Goal: Task Accomplishment & Management: Manage account settings

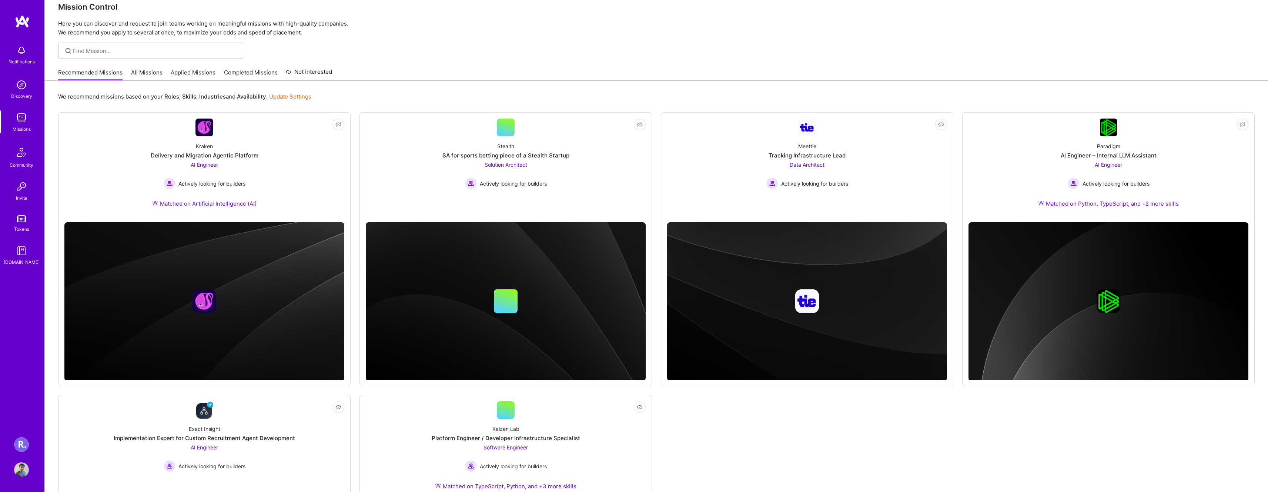
scroll to position [15, 0]
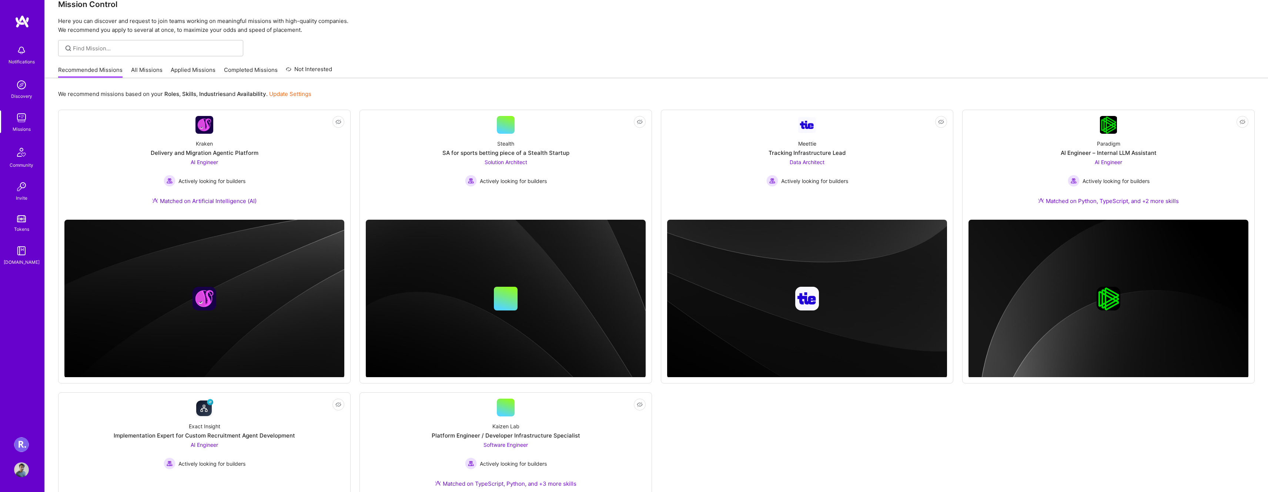
click at [21, 445] on img at bounding box center [21, 444] width 15 height 15
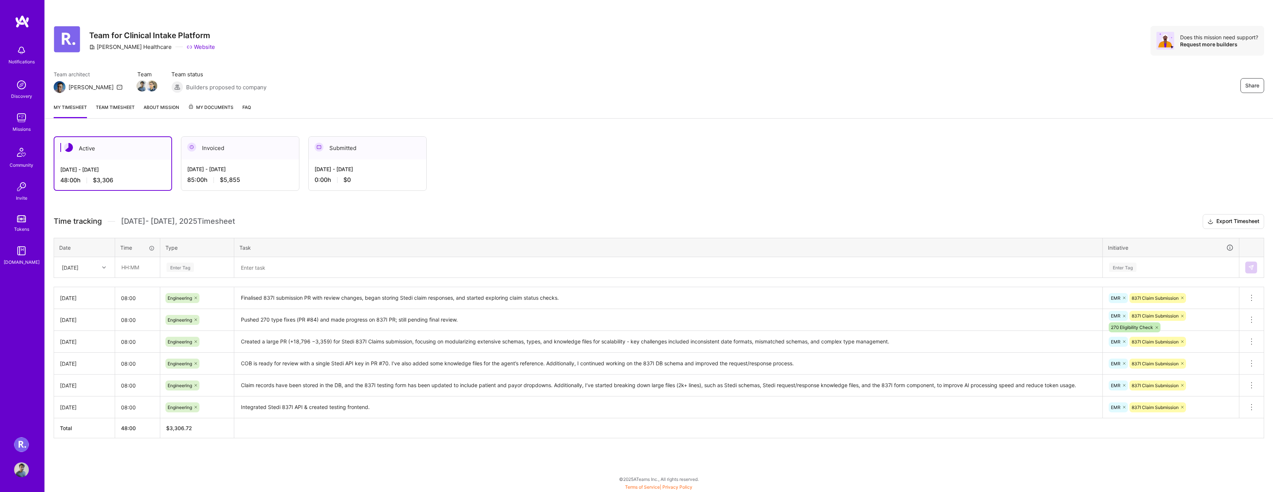
click at [86, 271] on div "[DATE]" at bounding box center [78, 267] width 41 height 12
click at [83, 368] on div "[DATE]" at bounding box center [84, 369] width 60 height 14
click at [131, 266] on input "text" at bounding box center [138, 267] width 44 height 20
type input "08:00"
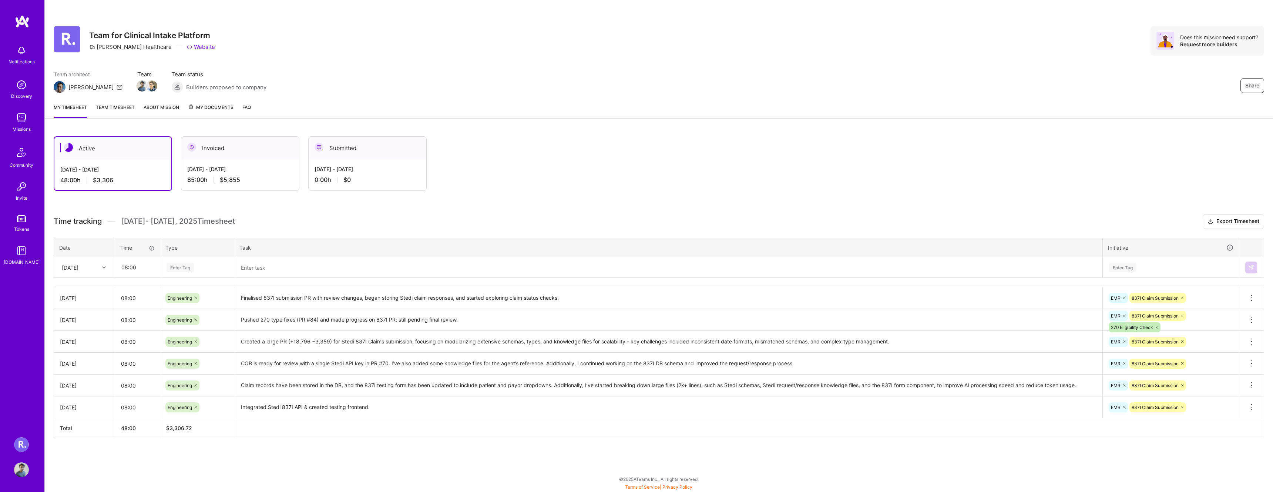
click at [172, 265] on div "Enter Tag" at bounding box center [180, 266] width 27 height 11
click at [78, 265] on div "[DATE]" at bounding box center [70, 267] width 17 height 8
click at [81, 371] on div "[DATE]" at bounding box center [84, 369] width 60 height 14
click at [191, 267] on div "Enter Tag" at bounding box center [180, 266] width 27 height 11
click at [194, 340] on span "Engineering" at bounding box center [180, 344] width 32 height 10
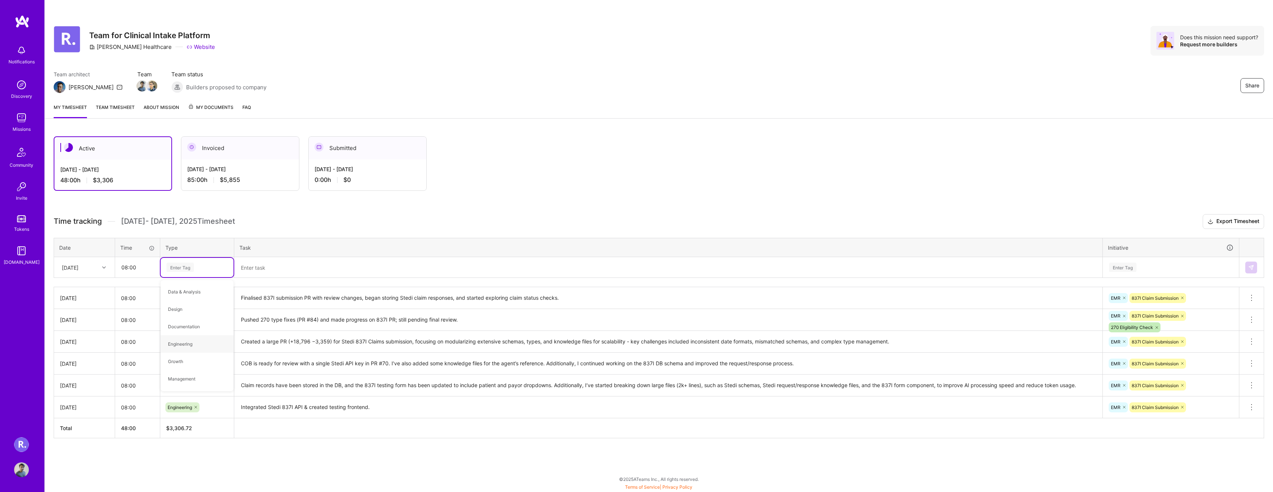
click at [194, 340] on icon at bounding box center [196, 341] width 4 height 4
click at [1122, 265] on div "Enter Tag" at bounding box center [1122, 266] width 27 height 11
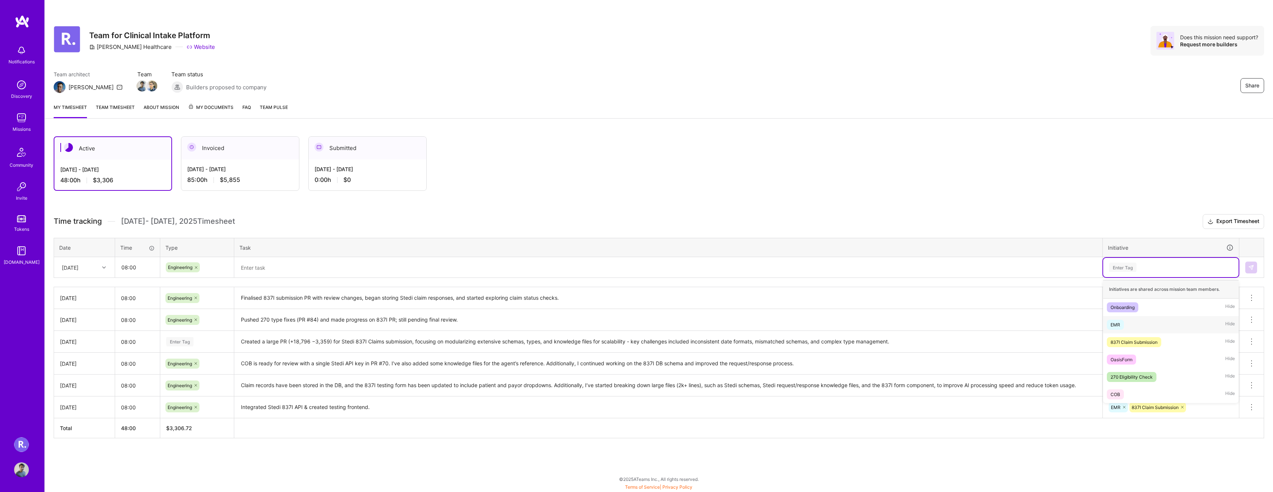
click at [1129, 326] on div "EMR Hide" at bounding box center [1171, 324] width 135 height 17
click at [1155, 268] on div "EMR" at bounding box center [1171, 266] width 125 height 11
type input "277"
click at [1141, 311] on span "277" at bounding box center [1138, 311] width 15 height 10
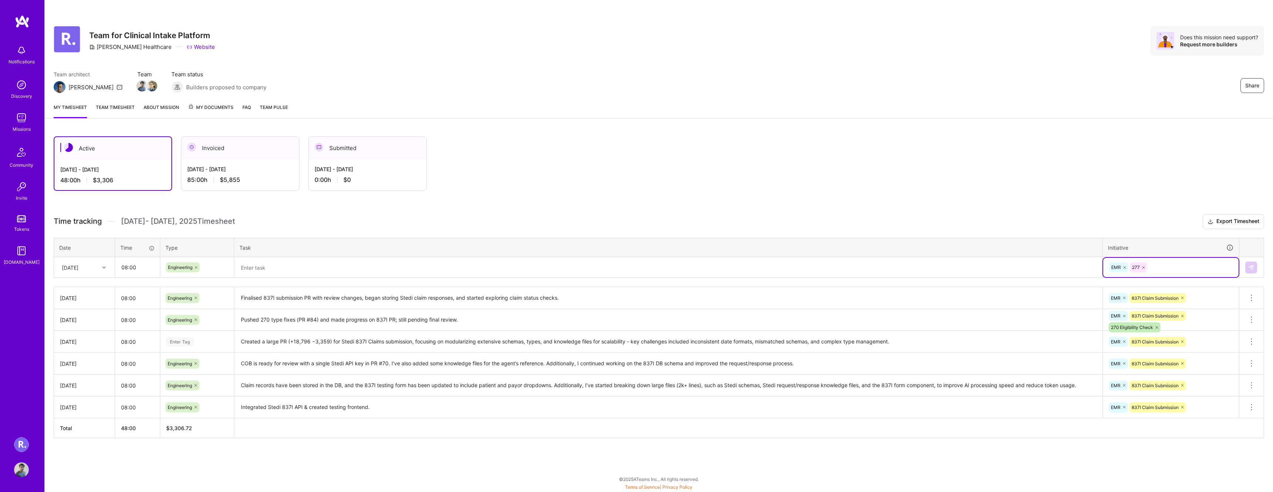
click at [361, 271] on textarea at bounding box center [668, 267] width 867 height 19
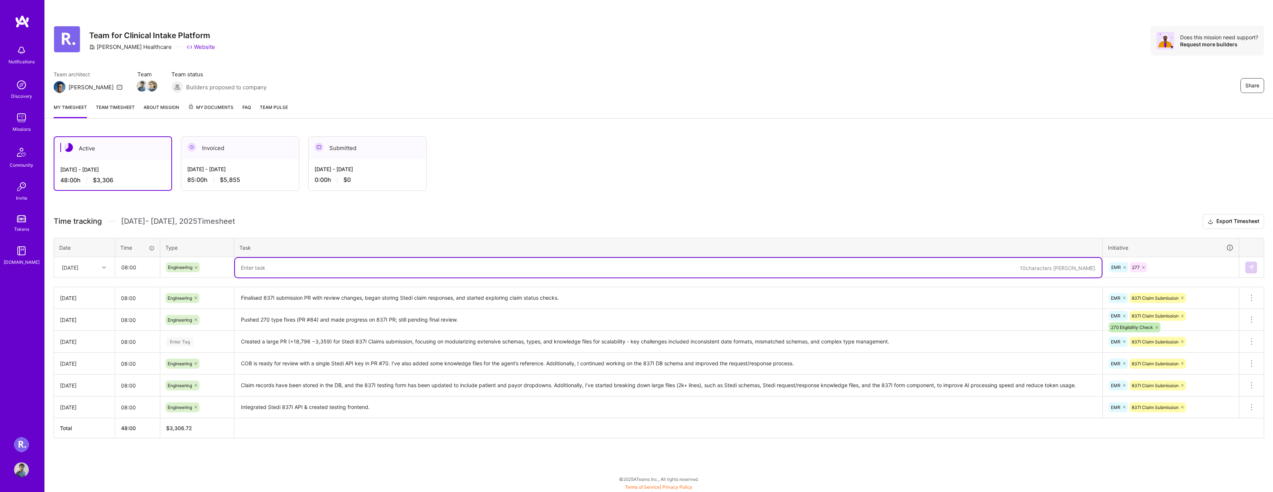
paste textarea "Standardized payor terminology, extracted Stedi 277CA/webhook schemas to knowle…"
type textarea "Standardized payor terminology, extracted Stedi 277CA/webhook schemas to knowle…"
click at [1249, 266] on img at bounding box center [1252, 267] width 6 height 6
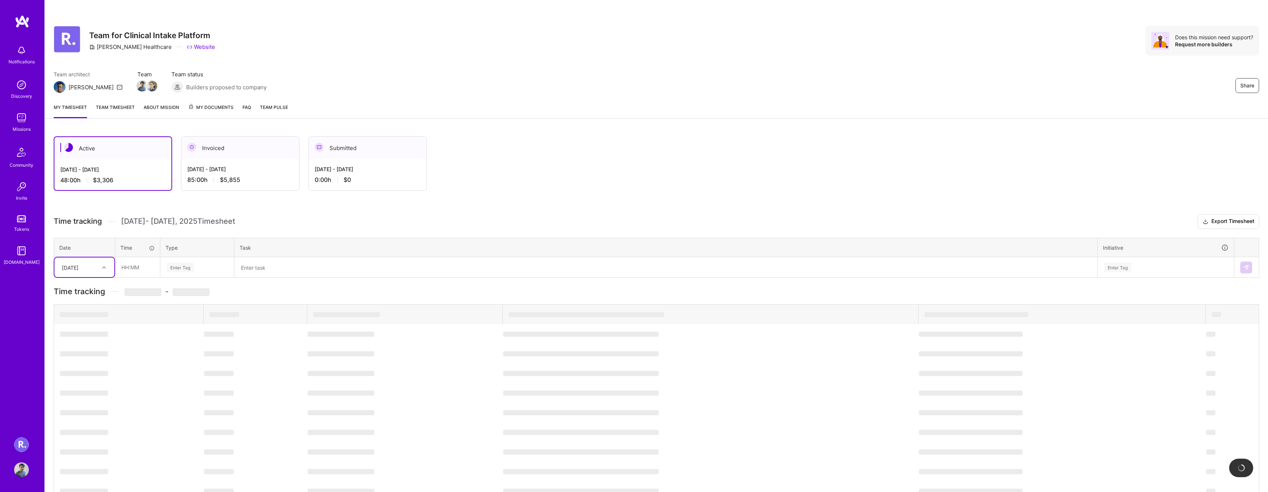
click at [98, 271] on div "[DATE]" at bounding box center [78, 267] width 41 height 12
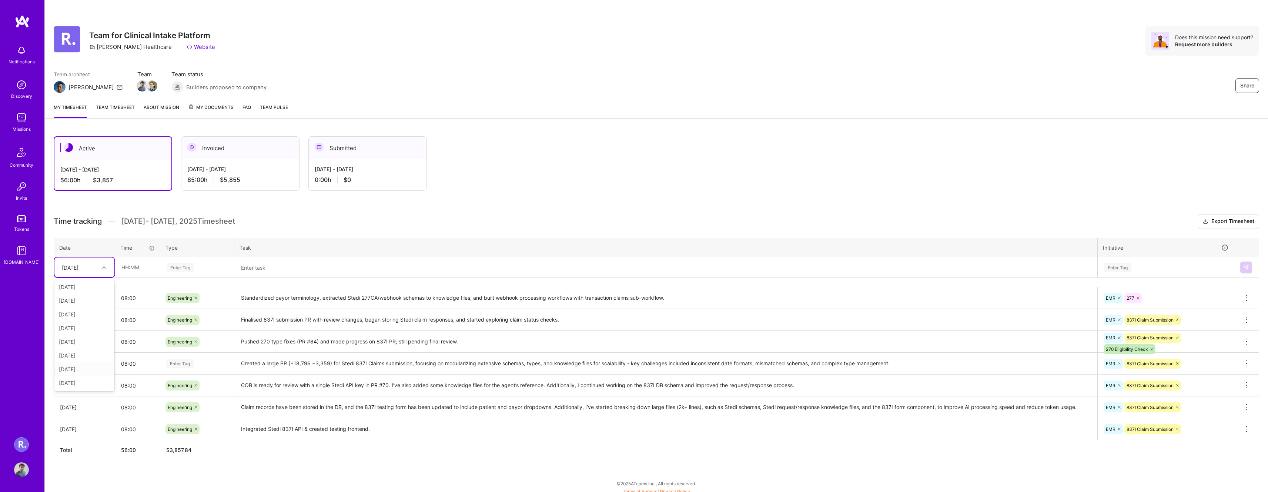
click at [77, 369] on div "[DATE]" at bounding box center [84, 369] width 60 height 14
click at [134, 269] on input "text" at bounding box center [138, 267] width 44 height 20
type input "08:00"
click at [178, 267] on div "Enter Tag" at bounding box center [180, 266] width 27 height 11
click at [185, 346] on span "Engineering" at bounding box center [180, 344] width 32 height 10
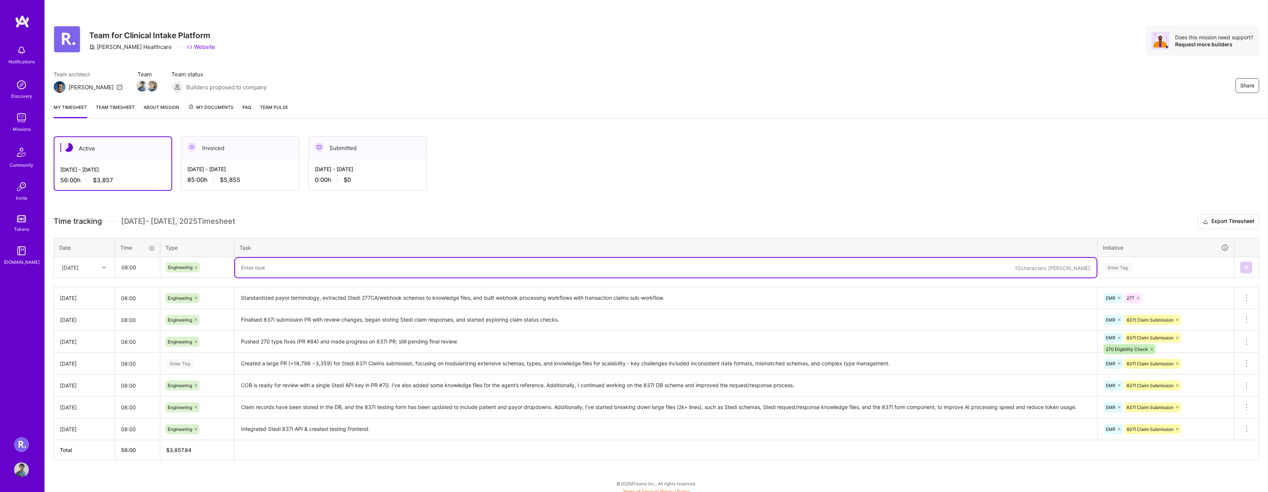
click at [253, 273] on textarea at bounding box center [665, 268] width 861 height 20
paste textarea "Implemented db claim uuid as patientControlNumber for ack-claim linking, create…"
type textarea "Implemented db claim uuid as patientControlNumber for ack-claim linking, create…"
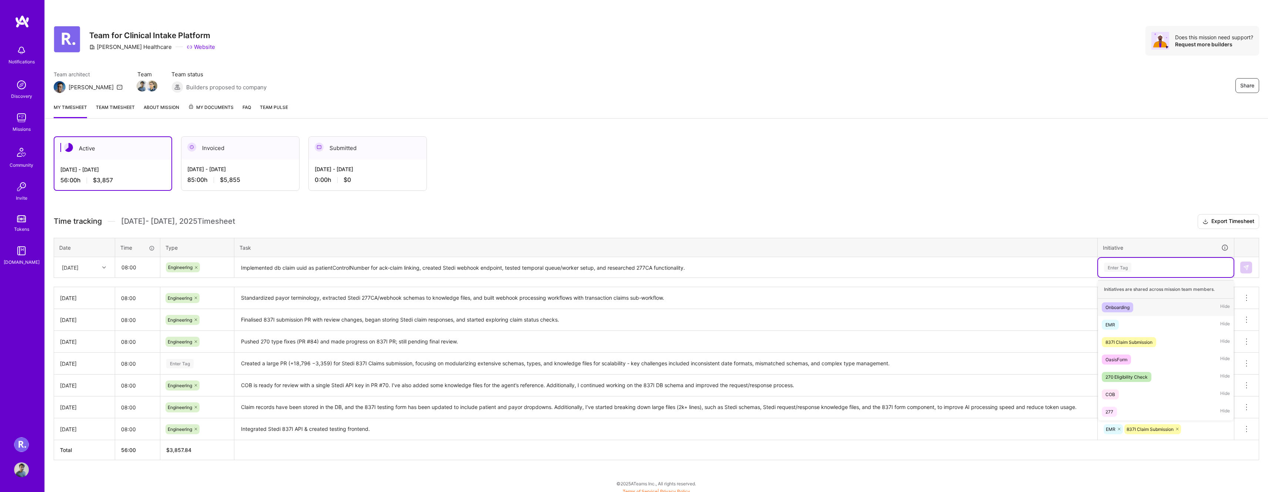
click at [1118, 271] on div "Enter Tag" at bounding box center [1117, 266] width 27 height 11
click at [1127, 324] on div "EMR Hide" at bounding box center [1165, 324] width 135 height 17
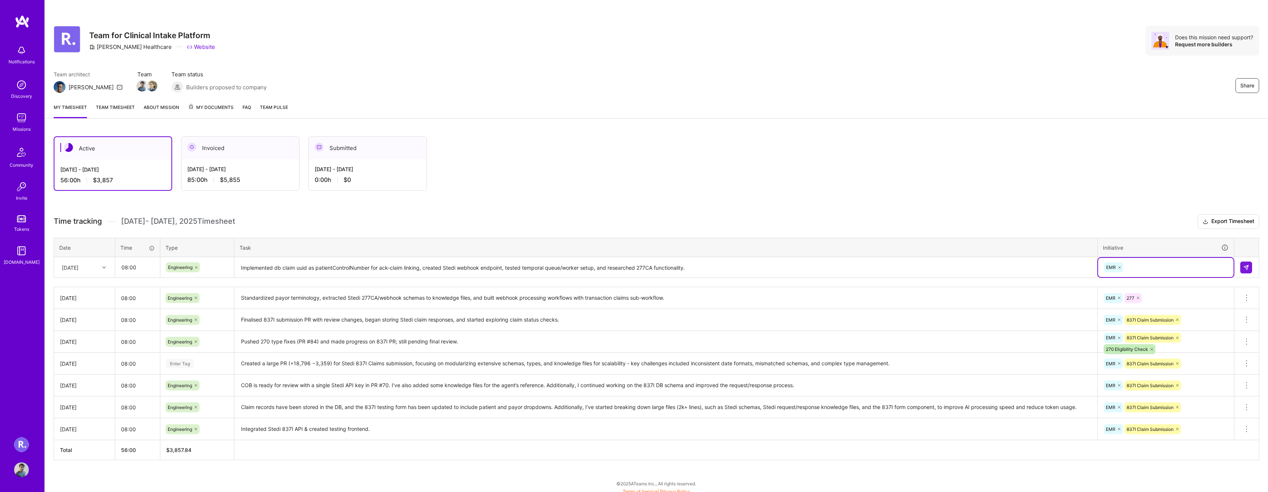
click at [1140, 263] on div "EMR" at bounding box center [1165, 266] width 125 height 11
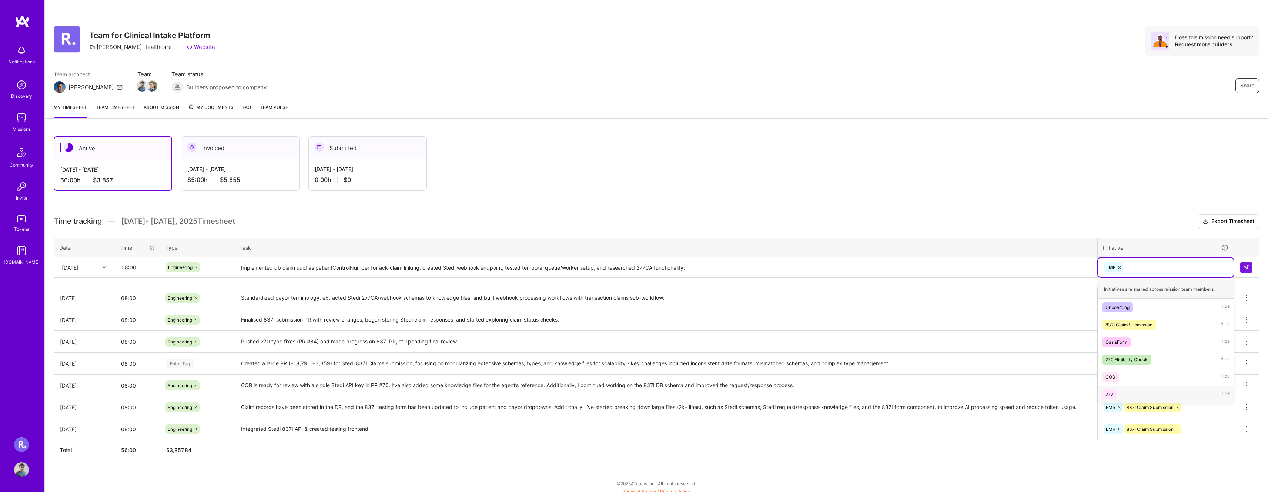
click at [1131, 390] on div "277 Hide" at bounding box center [1165, 393] width 135 height 17
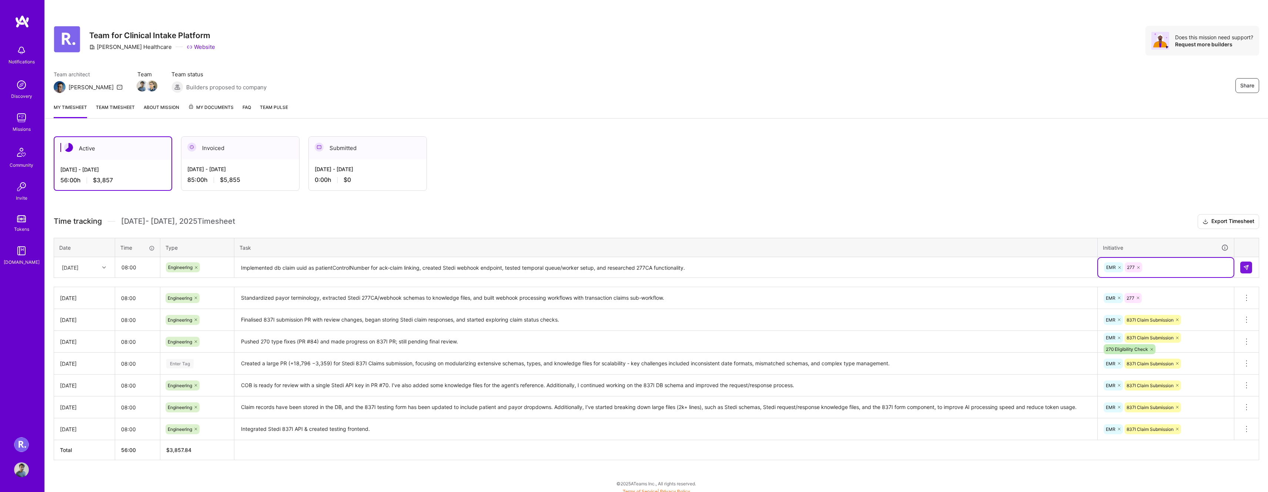
click at [832, 170] on div "Active [DATE] - [DATE] 56:00 h $3,857 Invoiced [DATE] - [DATE] 85:00 h $5,855 S…" at bounding box center [593, 163] width 1078 height 54
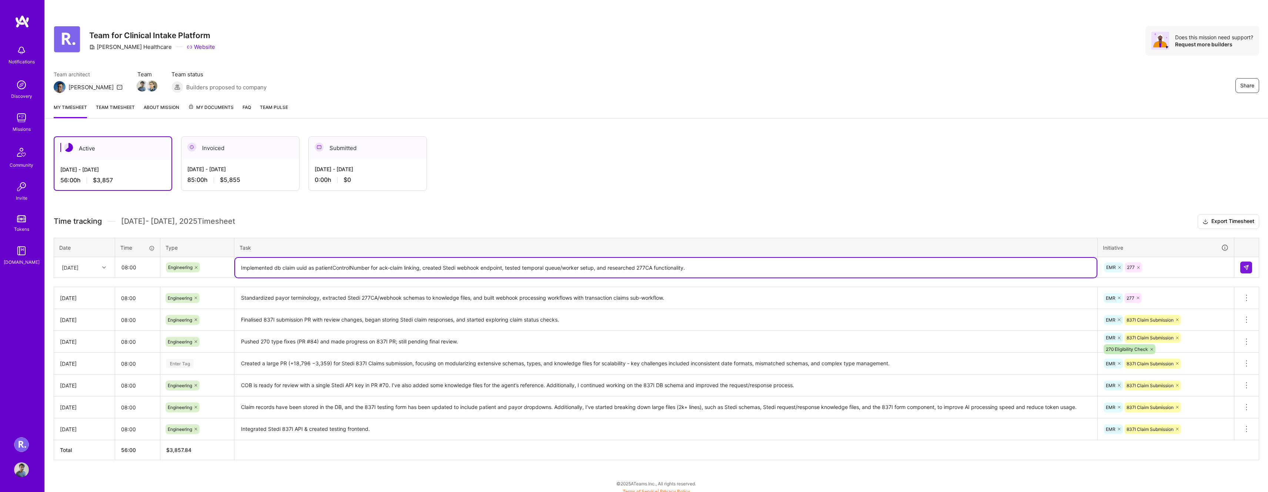
drag, startPoint x: 429, startPoint y: 266, endPoint x: 485, endPoint y: 268, distance: 56.3
click at [485, 268] on textarea "Implemented db claim uuid as patientControlNumber for ack-claim linking, create…" at bounding box center [665, 268] width 861 height 20
drag, startPoint x: 521, startPoint y: 269, endPoint x: 581, endPoint y: 270, distance: 60.0
click at [581, 270] on textarea "Implemented db claim uuid as patientControlNumber for ack-claim linking, create…" at bounding box center [665, 268] width 861 height 20
click at [599, 268] on textarea "Implemented db claim uuid as patientControlNumber for ack-claim linking, create…" at bounding box center [665, 268] width 861 height 20
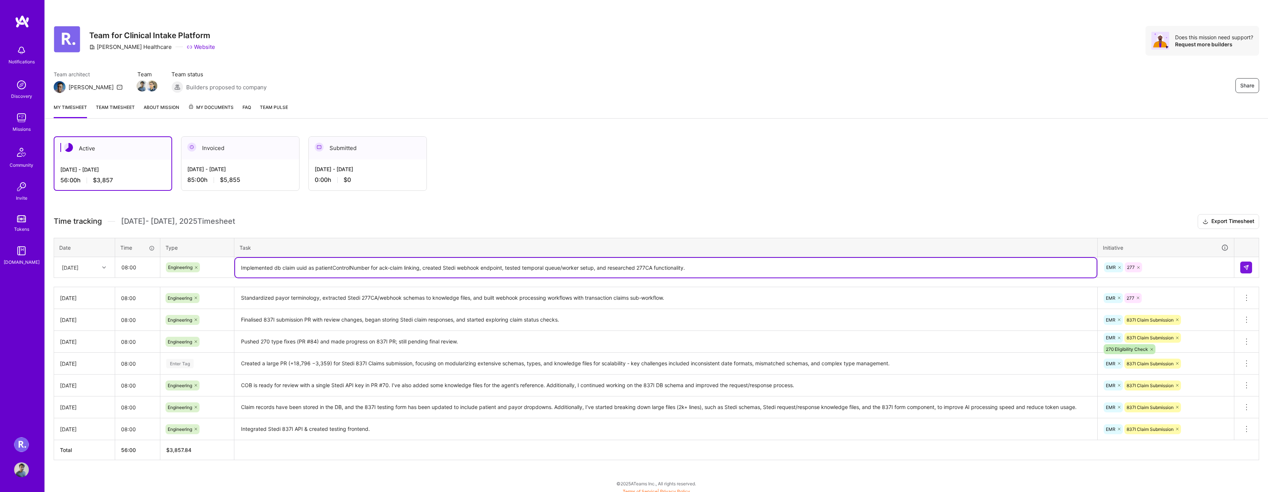
drag, startPoint x: 599, startPoint y: 268, endPoint x: 672, endPoint y: 269, distance: 72.6
click at [671, 269] on textarea "Implemented db claim uuid as patientControlNumber for ack-claim linking, create…" at bounding box center [665, 268] width 861 height 20
click at [727, 270] on textarea "Implemented db claim uuid as patientControlNumber for ack-claim linking, create…" at bounding box center [665, 268] width 861 height 20
click at [1248, 261] on button at bounding box center [1246, 267] width 12 height 12
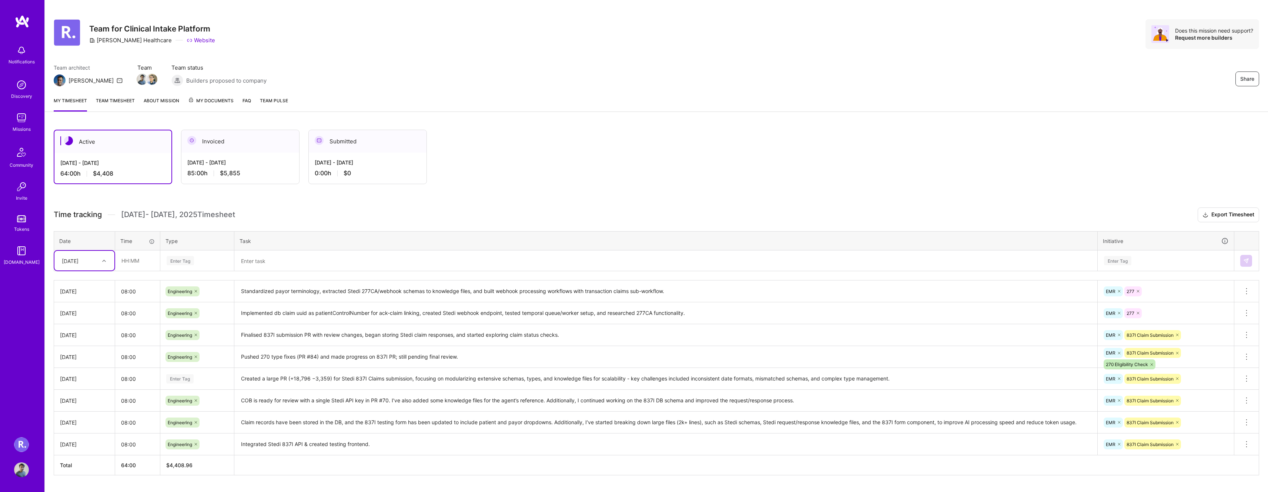
scroll to position [0, 0]
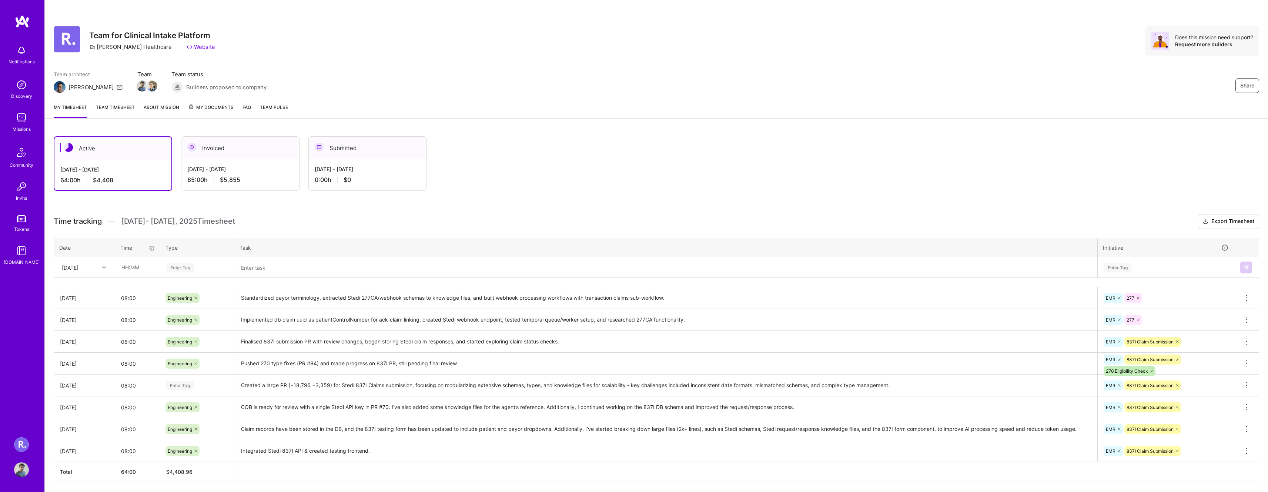
click at [187, 48] on link "Website" at bounding box center [201, 47] width 29 height 8
click at [347, 168] on div "[DATE] - [DATE]" at bounding box center [368, 169] width 106 height 8
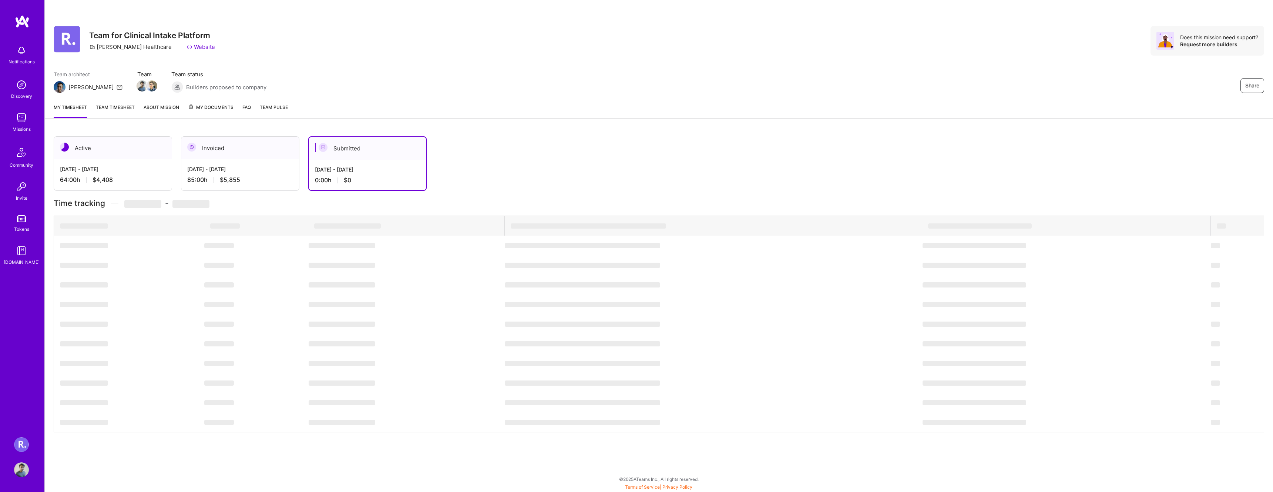
click at [242, 162] on div "[DATE] - [DATE] 85:00 h $5,855" at bounding box center [240, 174] width 118 height 30
click at [218, 147] on div "Invoiced" at bounding box center [240, 148] width 118 height 23
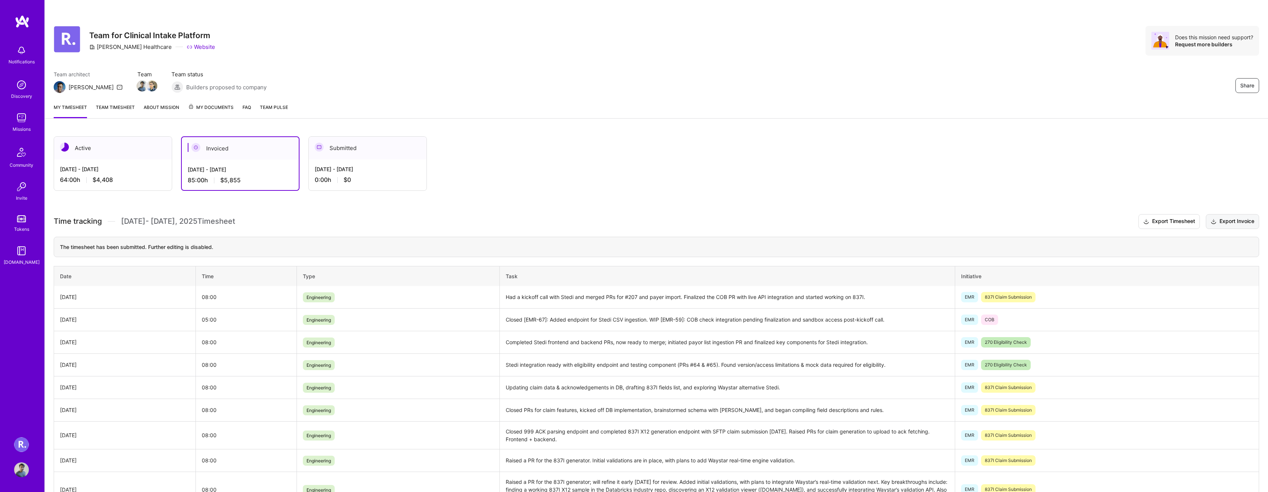
click at [1241, 219] on button "Export Invoice" at bounding box center [1232, 221] width 53 height 15
click at [92, 161] on div "[DATE] - [DATE] 64:00 h $4,408" at bounding box center [113, 174] width 118 height 30
click at [134, 152] on div "Active" at bounding box center [113, 148] width 118 height 23
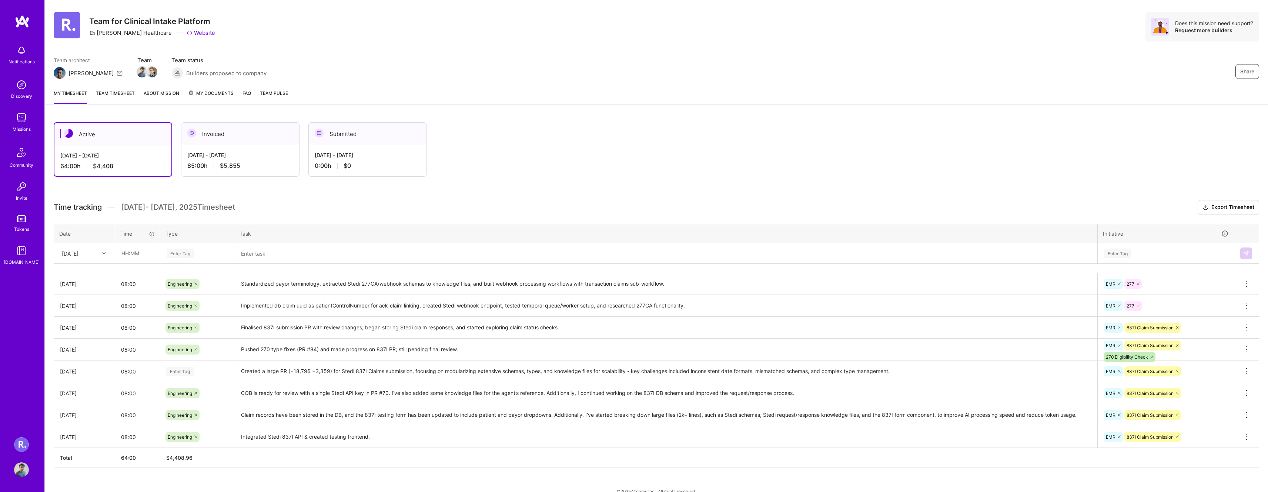
scroll to position [16, 0]
click at [184, 368] on div "Enter Tag" at bounding box center [179, 369] width 27 height 11
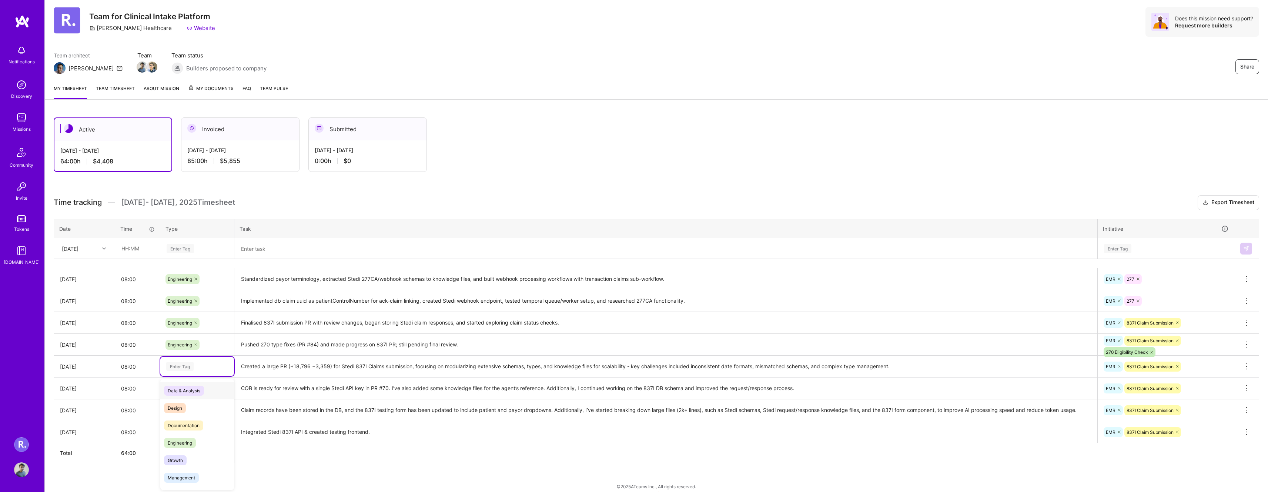
scroll to position [20, 0]
click at [190, 436] on span "Engineering" at bounding box center [180, 441] width 32 height 10
click at [376, 347] on textarea "Pushed 270 type fixes (PR #84) and made progress on 837I PR; still pending fina…" at bounding box center [665, 343] width 861 height 20
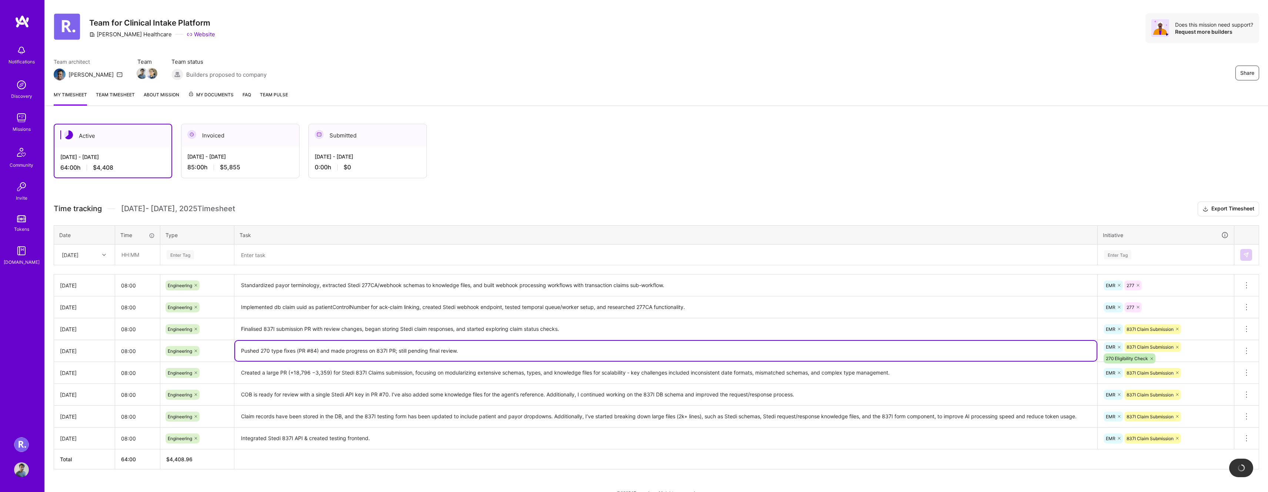
scroll to position [0, 0]
